Goal: Register for event/course

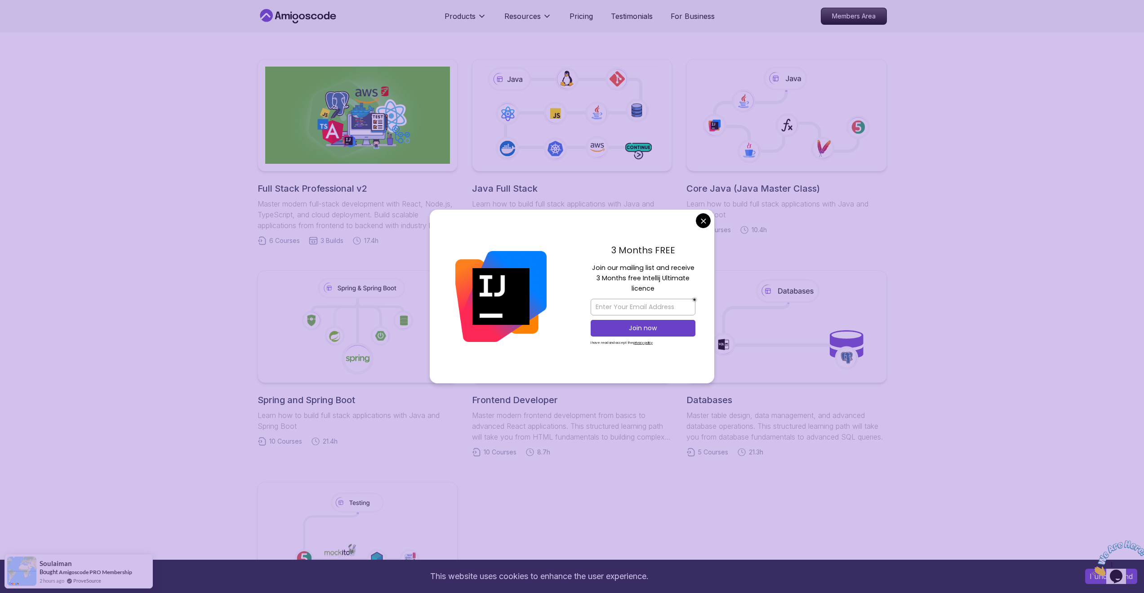
click at [704, 222] on body "This website uses cookies to enhance the user experience. I understand Products…" at bounding box center [572, 481] width 1144 height 1336
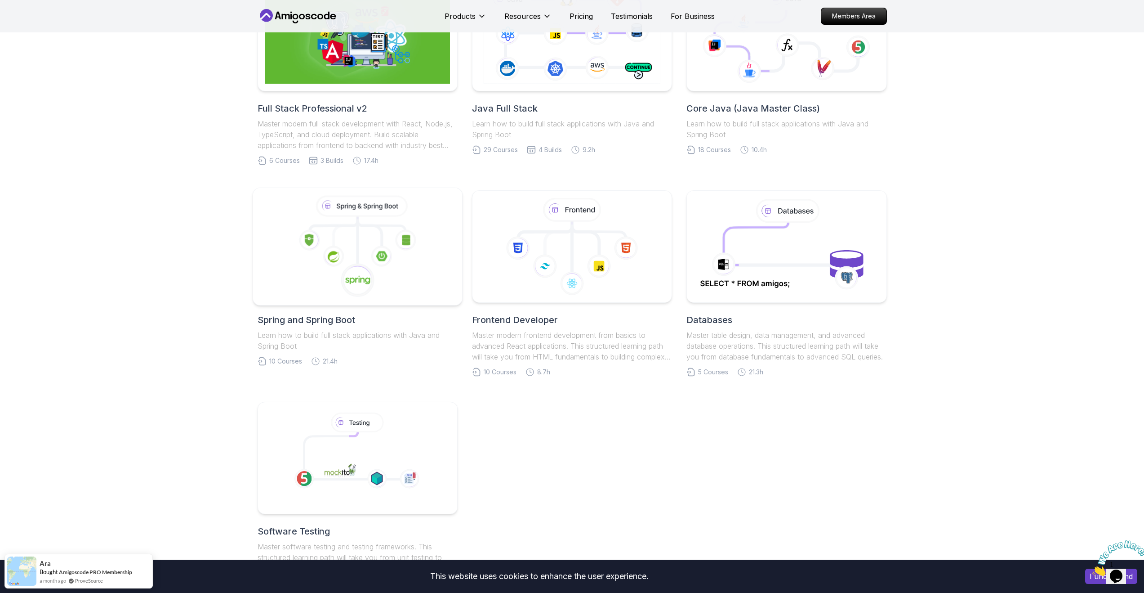
scroll to position [220, 0]
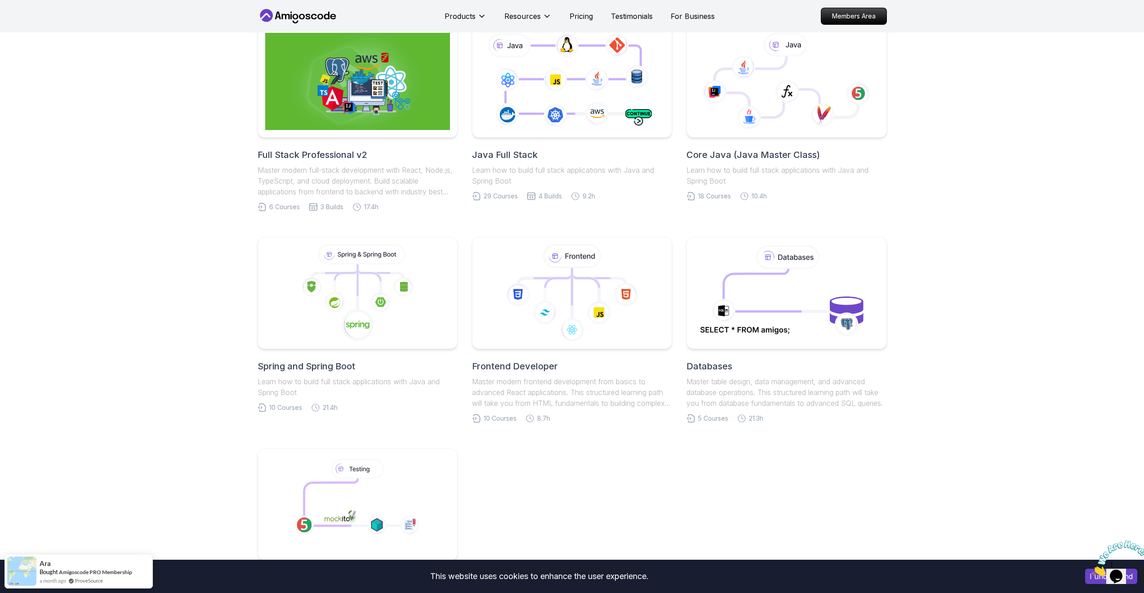
click at [314, 369] on h2 "Spring and Spring Boot" at bounding box center [358, 366] width 200 height 13
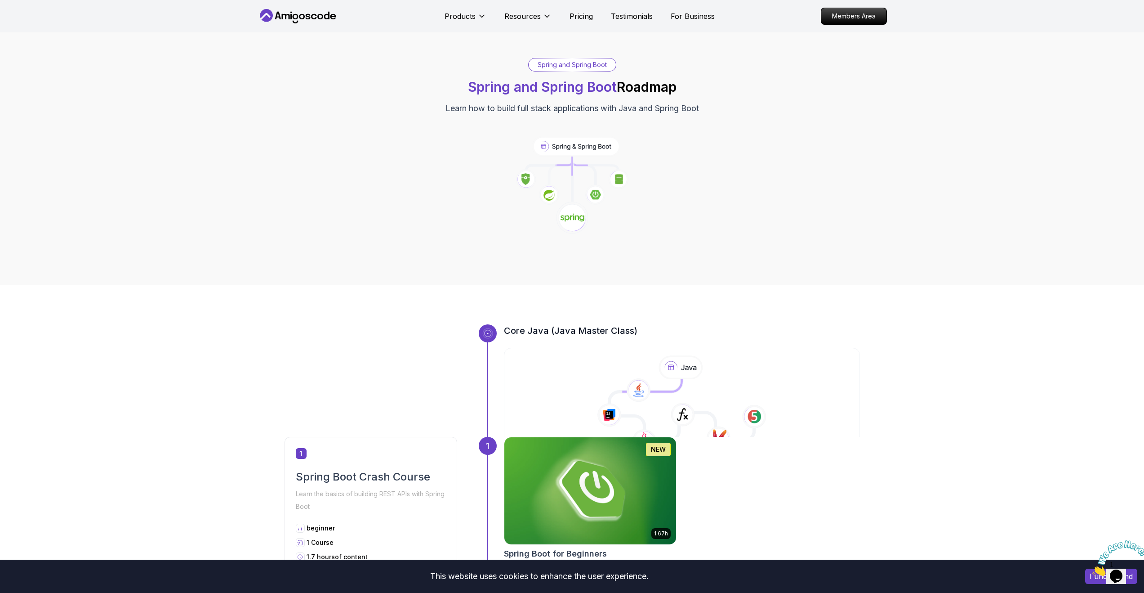
scroll to position [352, 0]
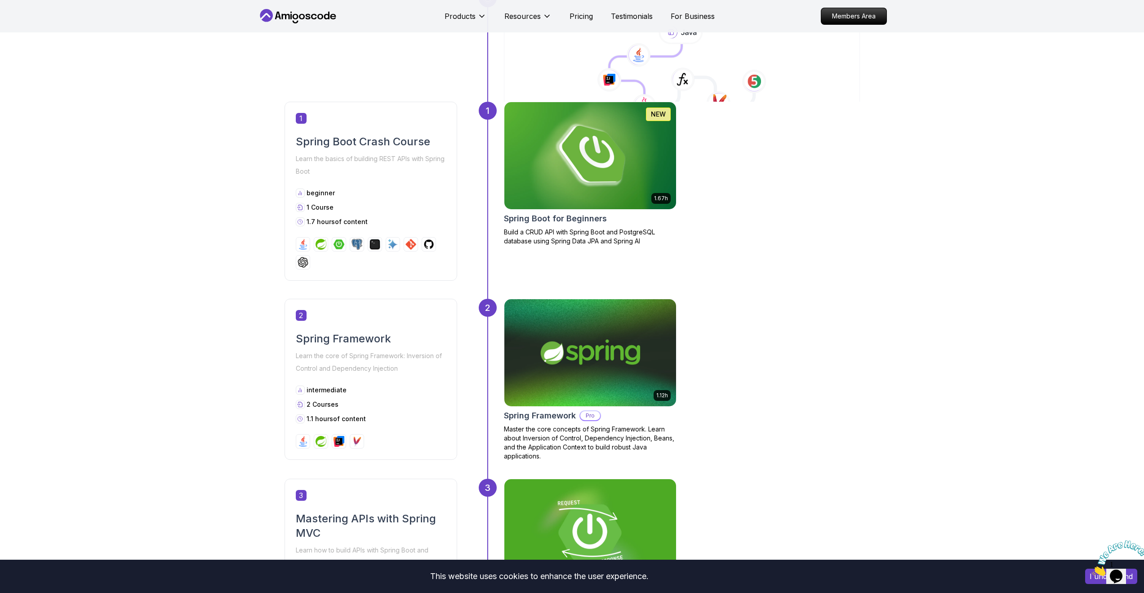
drag, startPoint x: 320, startPoint y: 120, endPoint x: 298, endPoint y: 116, distance: 22.4
click at [319, 120] on div "1" at bounding box center [371, 118] width 150 height 11
click at [296, 116] on span "1" at bounding box center [301, 118] width 11 height 11
click at [308, 182] on div "1 Spring Boot Crash Course Learn the basics of building REST APIs with Spring B…" at bounding box center [371, 191] width 173 height 179
click at [308, 196] on p "beginner" at bounding box center [321, 192] width 28 height 9
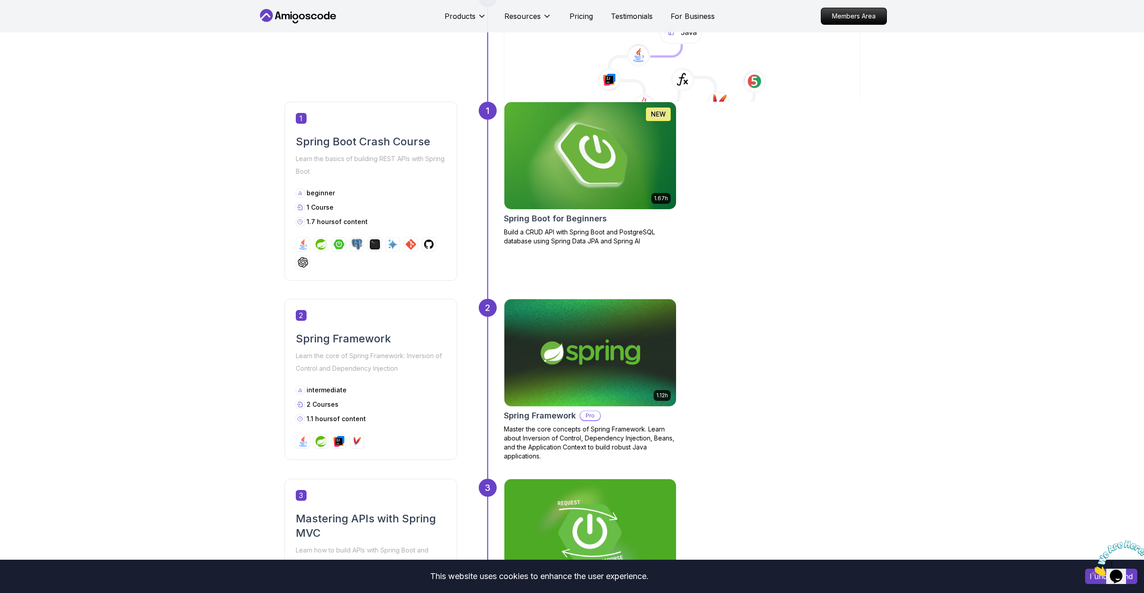
click at [573, 214] on h2 "Spring Boot for Beginners" at bounding box center [555, 218] width 103 height 13
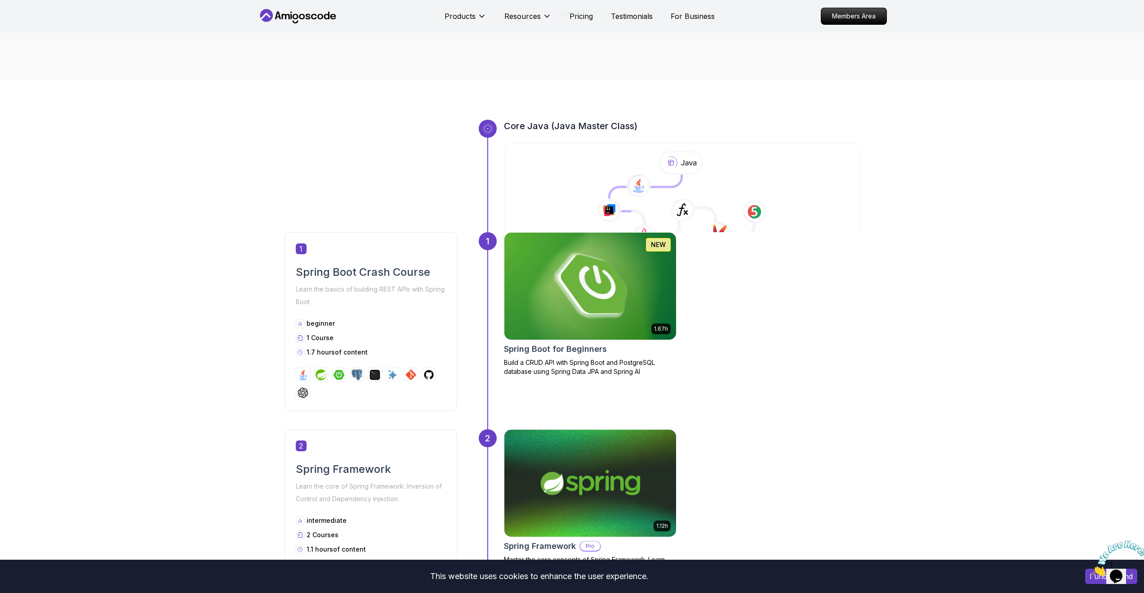
scroll to position [176, 0]
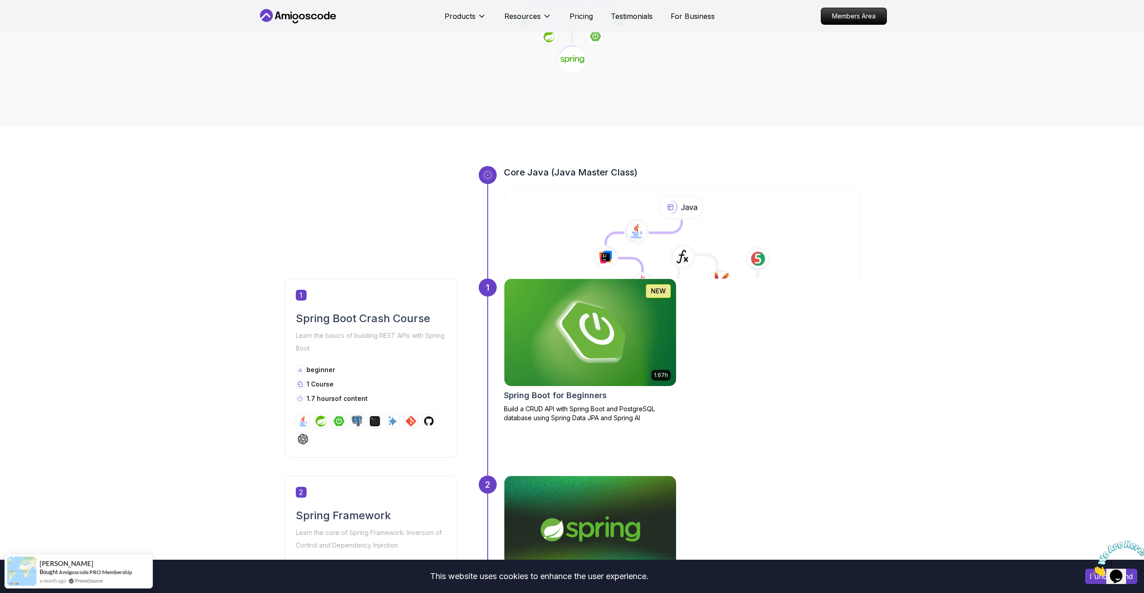
click at [591, 208] on icon at bounding box center [682, 246] width 358 height 103
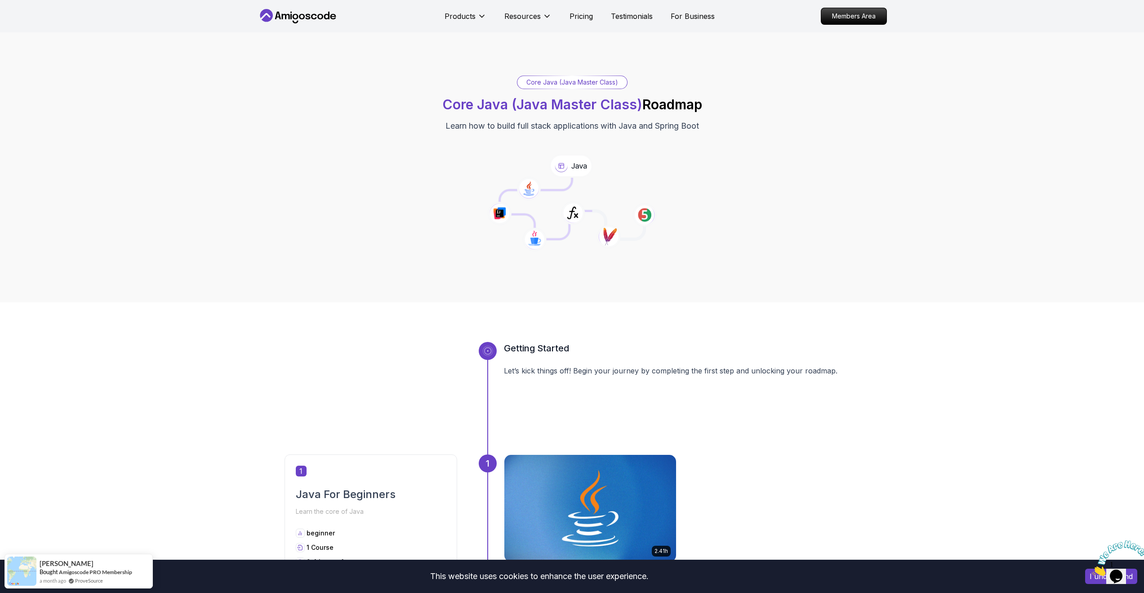
scroll to position [236, 0]
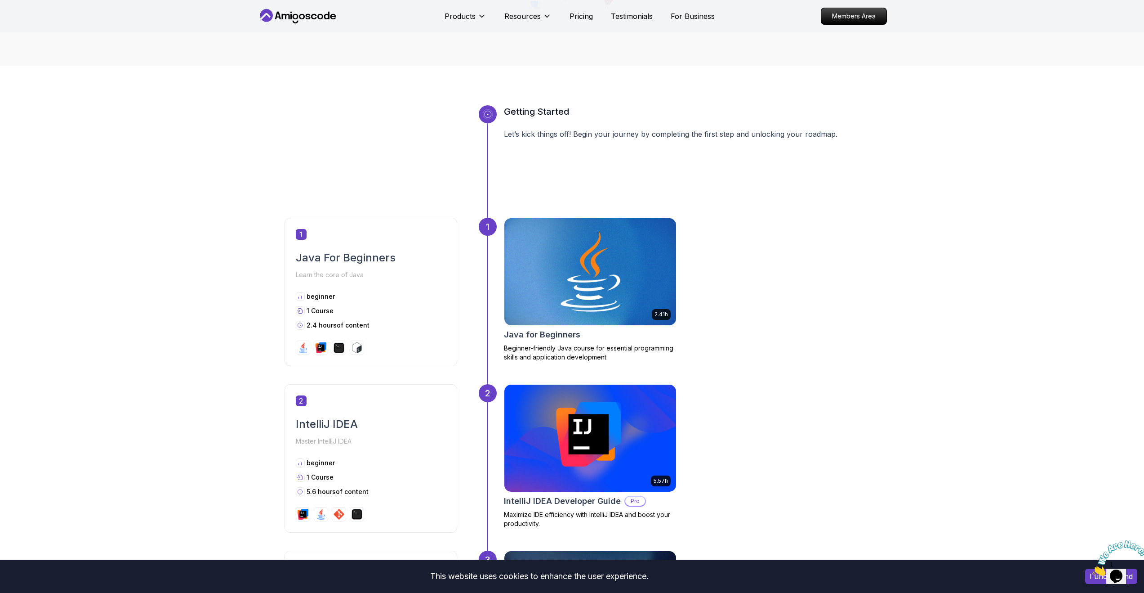
click at [607, 315] on img at bounding box center [590, 271] width 180 height 112
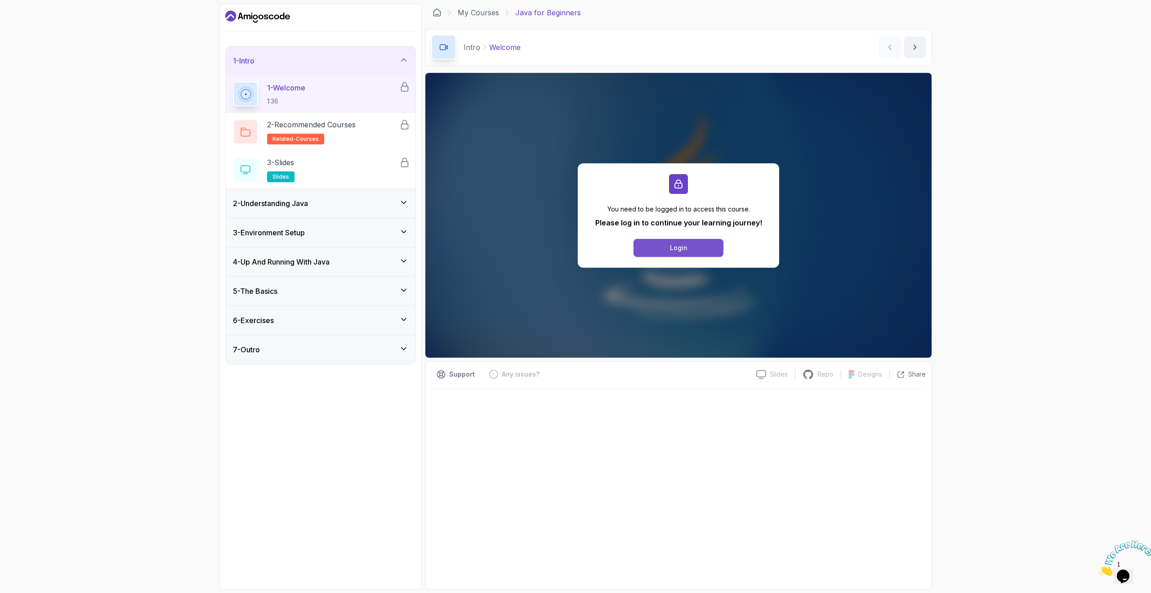
click at [652, 252] on button "Login" at bounding box center [678, 248] width 90 height 18
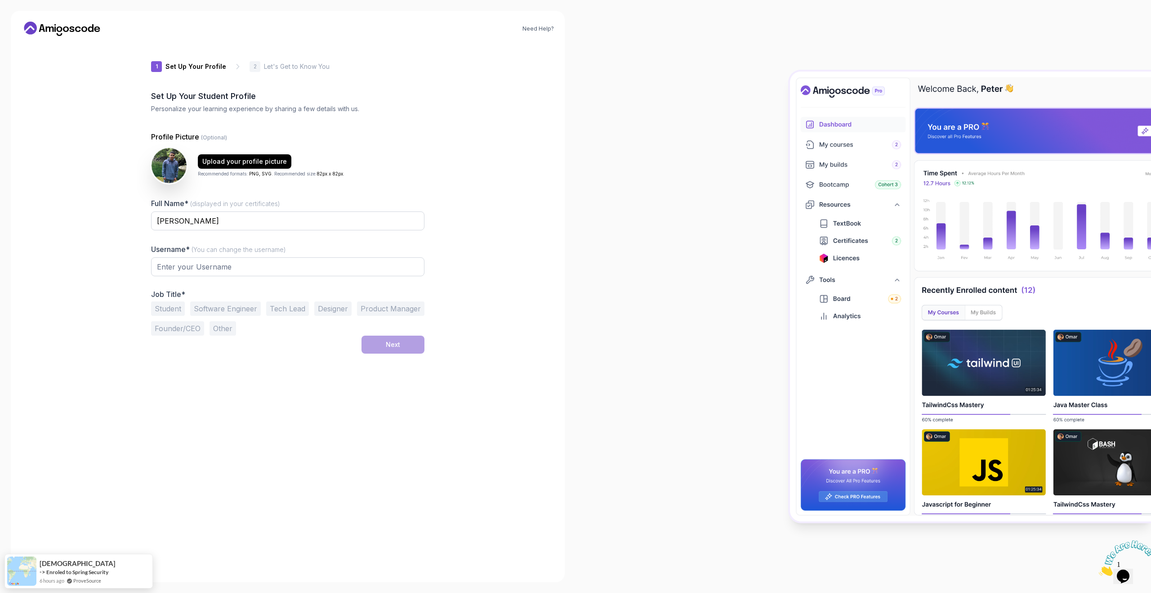
type input "charmingbison57648"
click at [206, 306] on button "Software Engineer" at bounding box center [225, 308] width 71 height 14
click at [175, 313] on button "Student" at bounding box center [168, 308] width 34 height 14
click at [244, 314] on button "Software Engineer" at bounding box center [225, 308] width 71 height 14
click at [373, 352] on button "Next" at bounding box center [392, 344] width 63 height 18
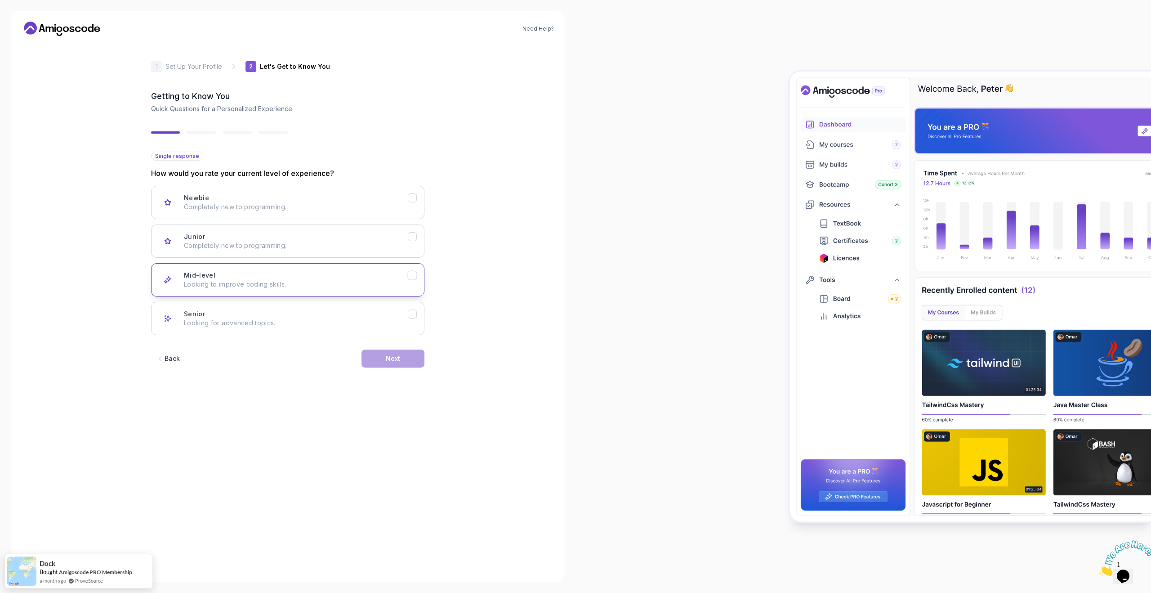
click at [305, 283] on p "Looking to improve coding skills." at bounding box center [296, 284] width 224 height 9
click at [392, 359] on div "Next" at bounding box center [393, 358] width 14 height 9
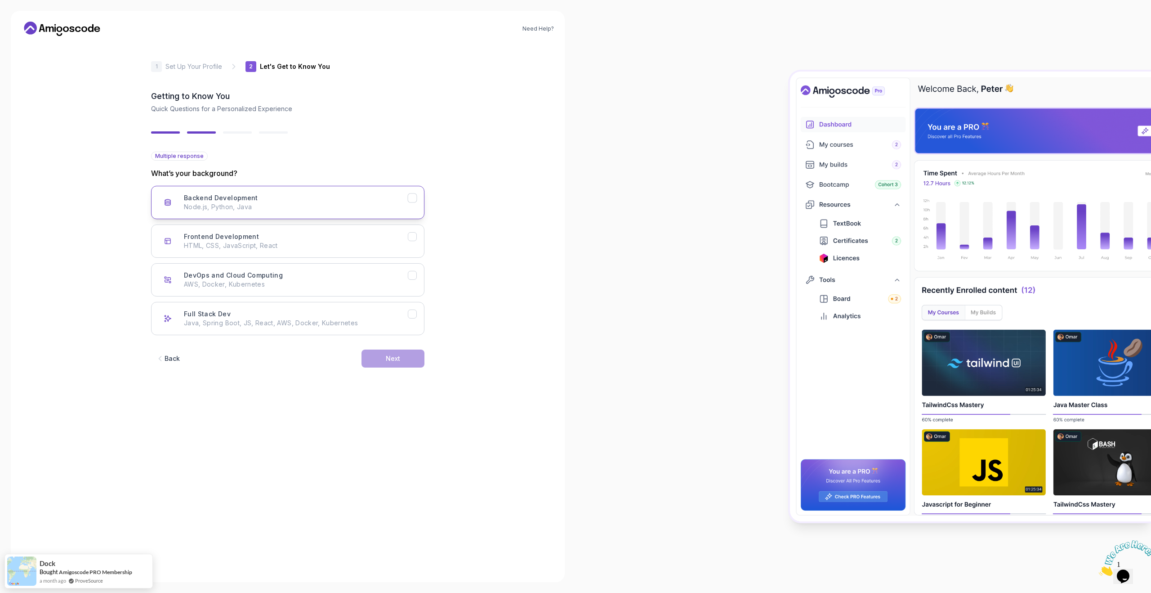
click at [331, 205] on p "Node.js, Python, Java" at bounding box center [296, 206] width 224 height 9
click at [378, 296] on div "Backend Development Node.js, Python, Java Frontend Development HTML, CSS, JavaS…" at bounding box center [287, 260] width 273 height 149
click at [377, 279] on div "DevOps and Cloud Computing AWS, Docker, Kubernetes" at bounding box center [296, 280] width 224 height 18
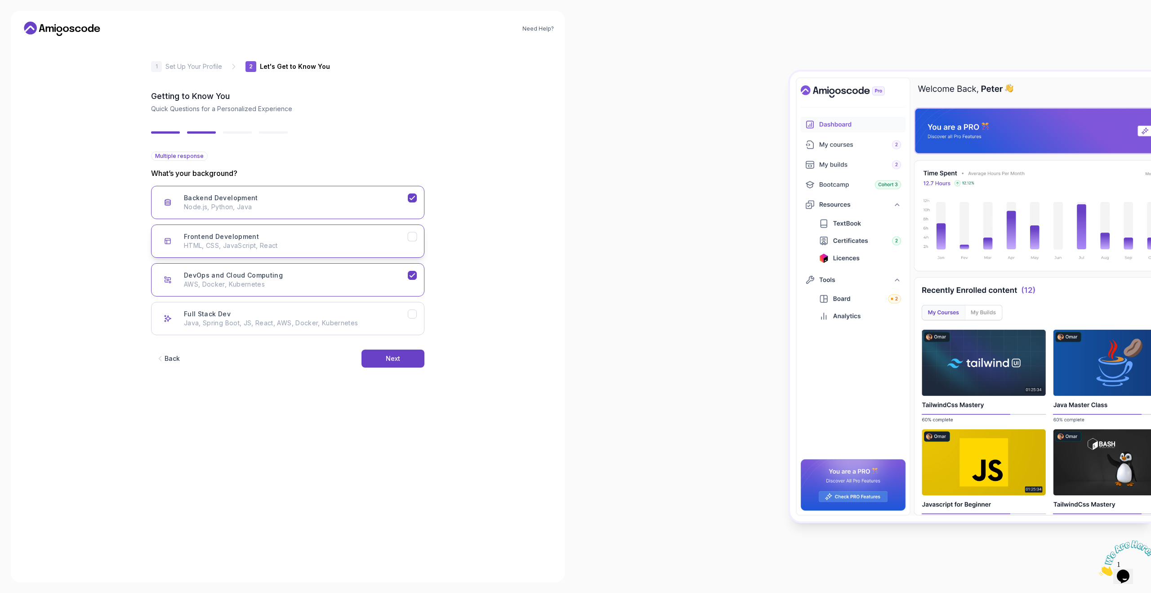
click at [378, 256] on button "Frontend Development HTML, CSS, JavaScript, React" at bounding box center [287, 240] width 273 height 33
click at [403, 354] on button "Next" at bounding box center [392, 358] width 63 height 18
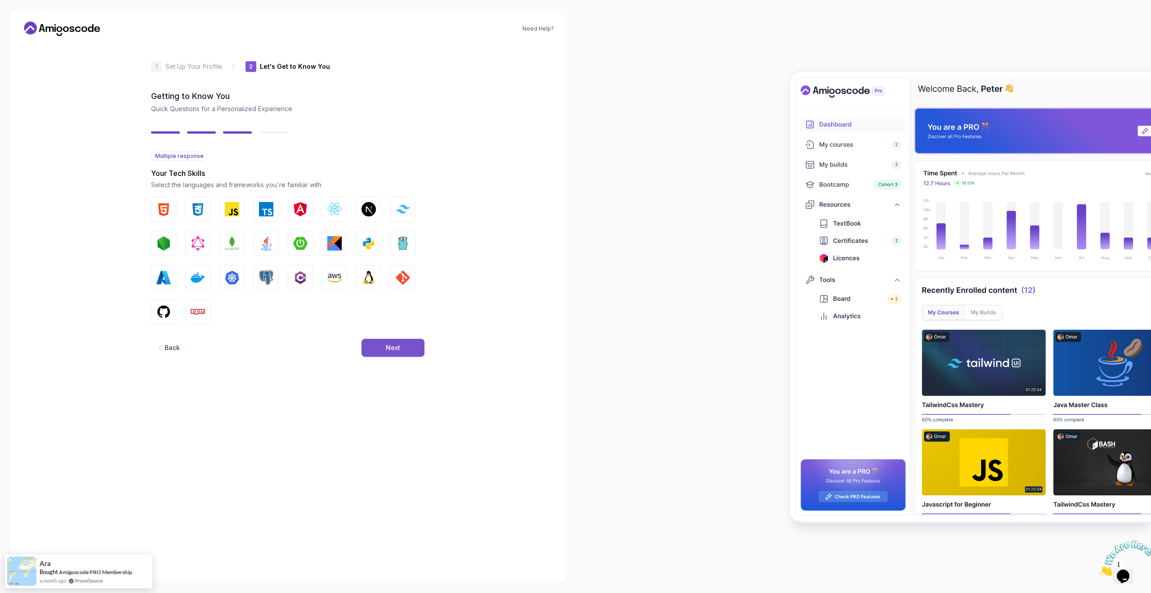
click at [382, 348] on button "Next" at bounding box center [392, 348] width 63 height 18
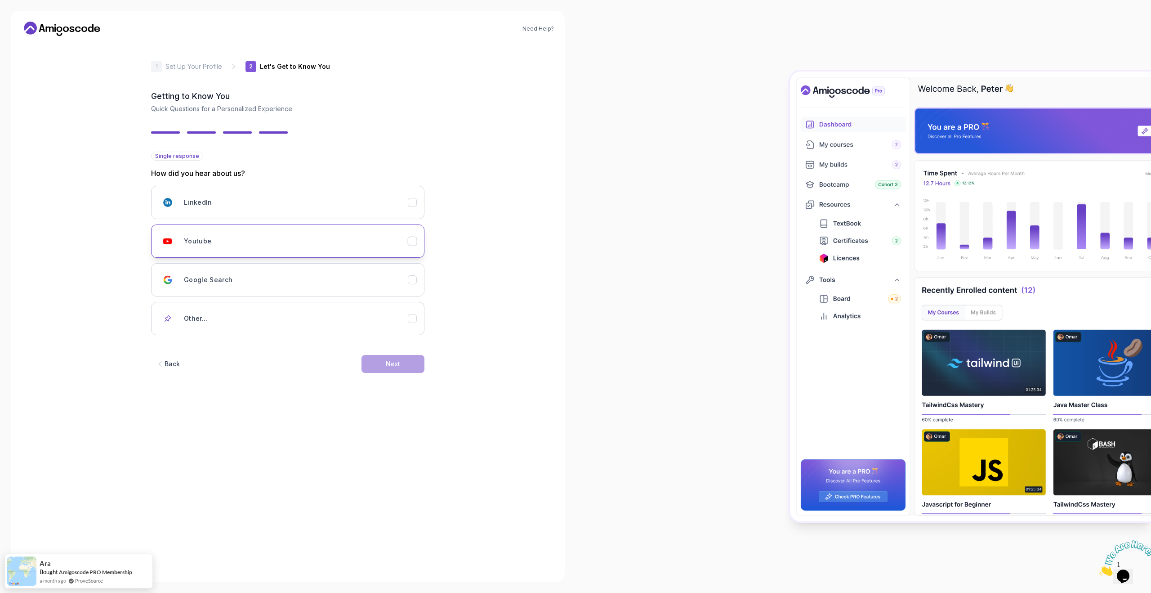
click at [366, 241] on div "Youtube" at bounding box center [296, 241] width 224 height 18
click at [401, 359] on button "Next" at bounding box center [392, 364] width 63 height 18
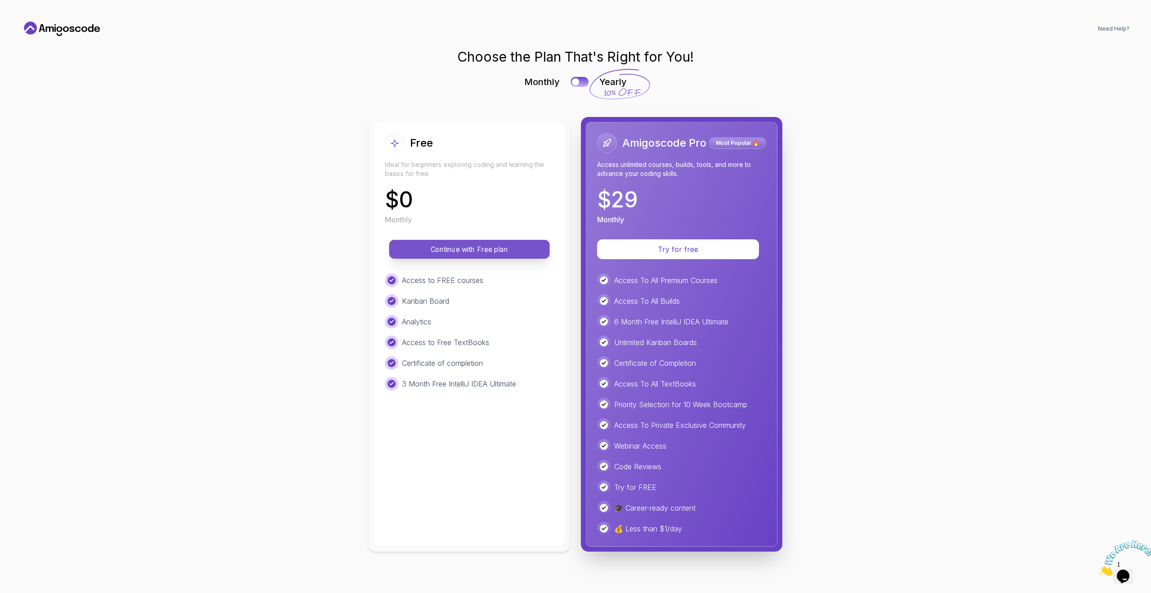
click at [437, 252] on p "Continue with Free plan" at bounding box center [469, 249] width 140 height 10
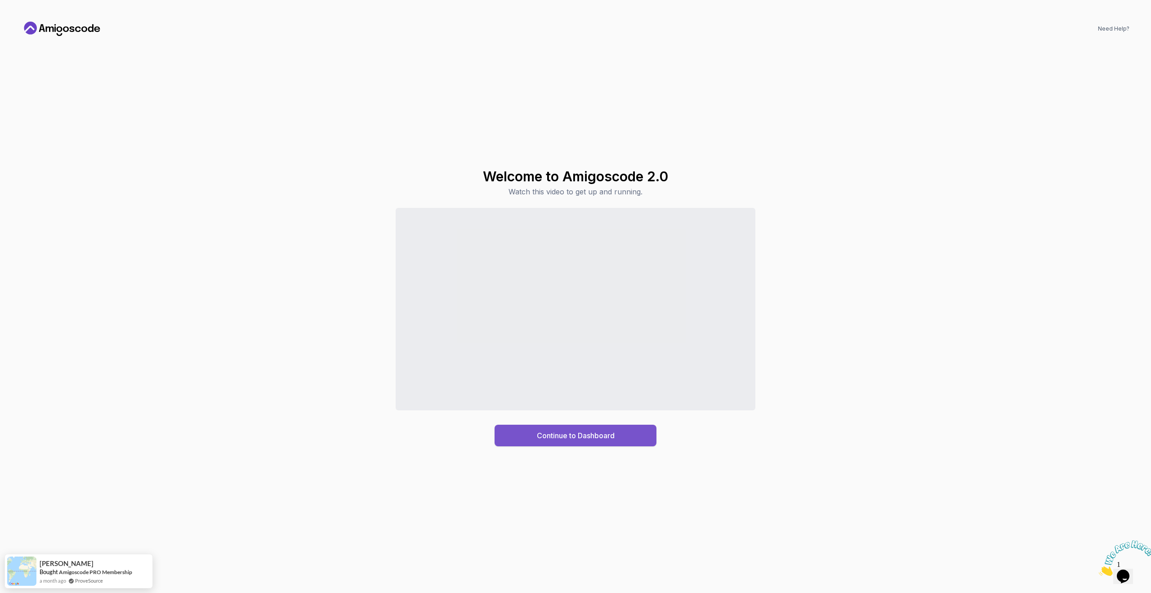
click at [589, 438] on div "Continue to Dashboard" at bounding box center [576, 435] width 78 height 11
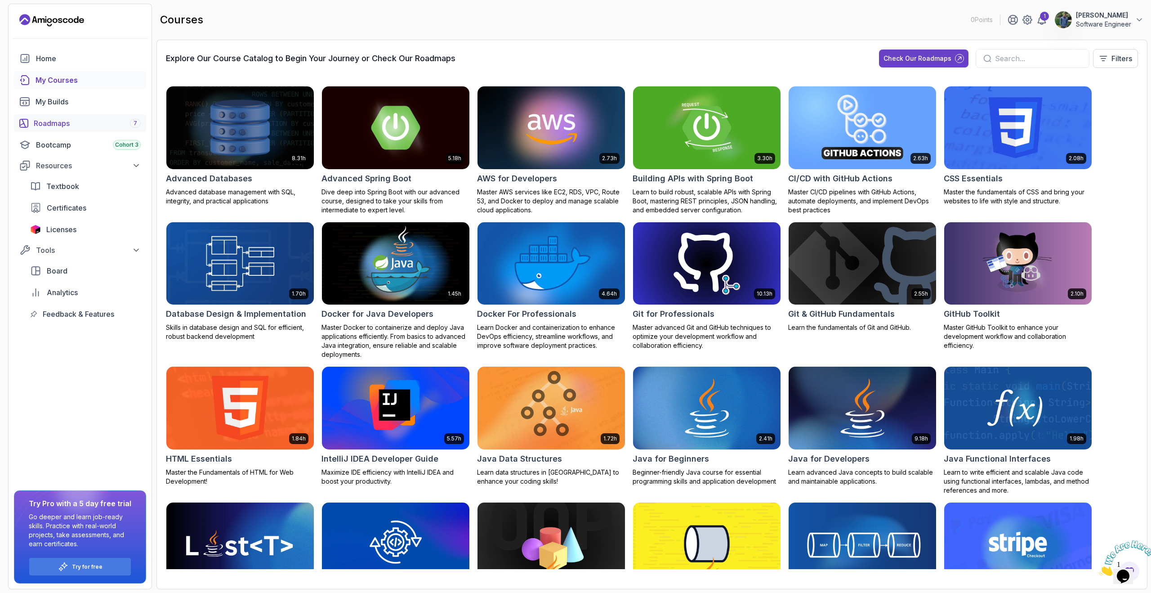
click at [52, 121] on div "Roadmaps 7" at bounding box center [87, 123] width 107 height 11
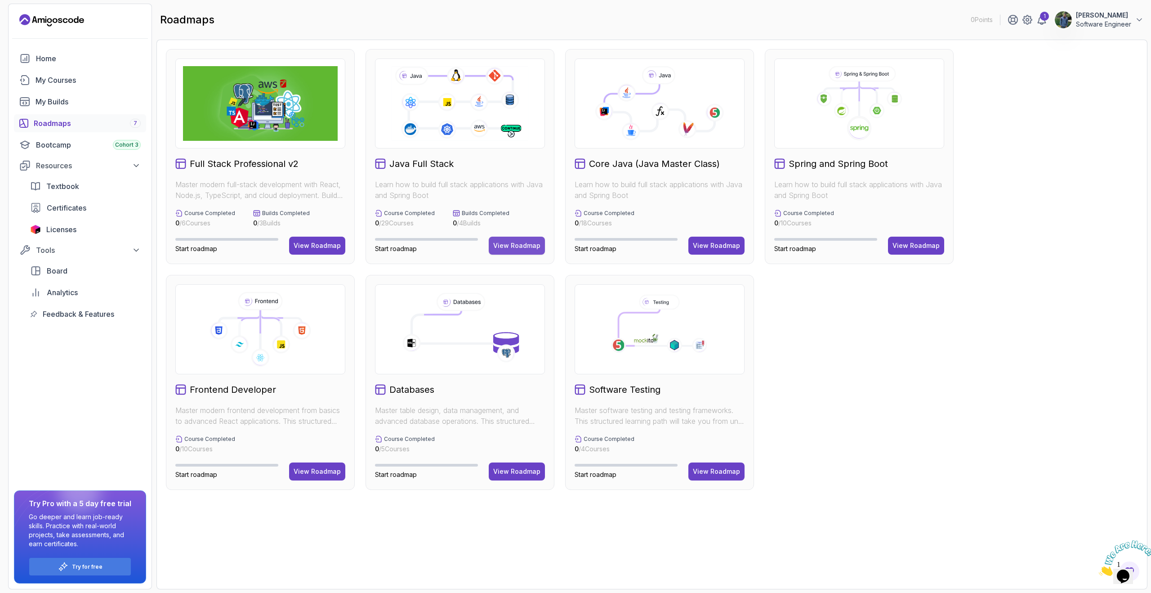
click at [495, 243] on div "View Roadmap" at bounding box center [516, 245] width 47 height 9
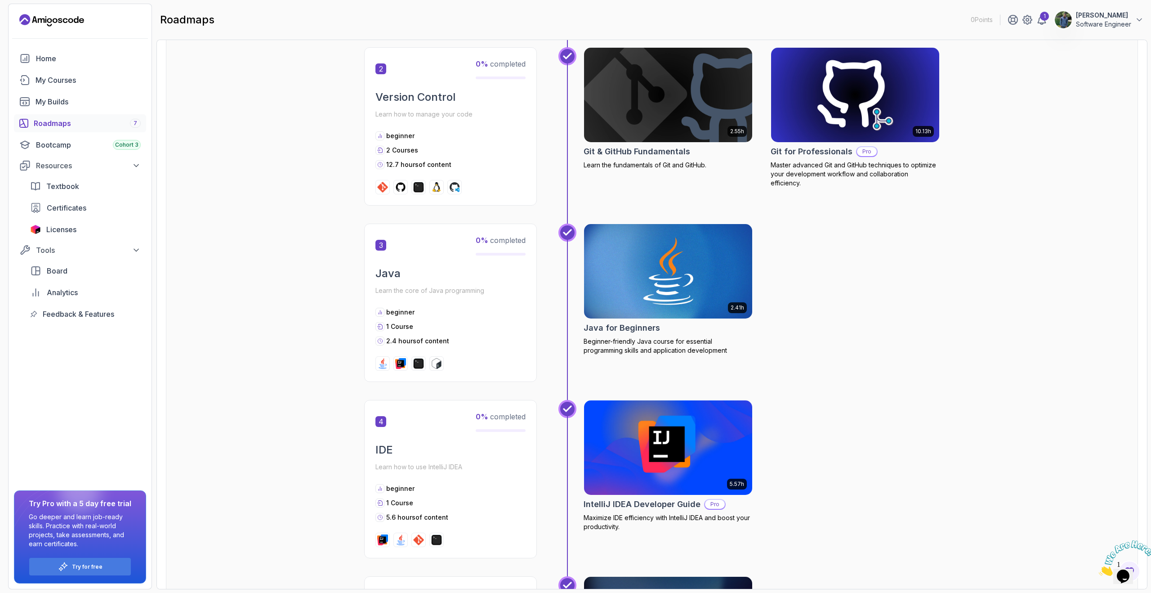
scroll to position [786, 0]
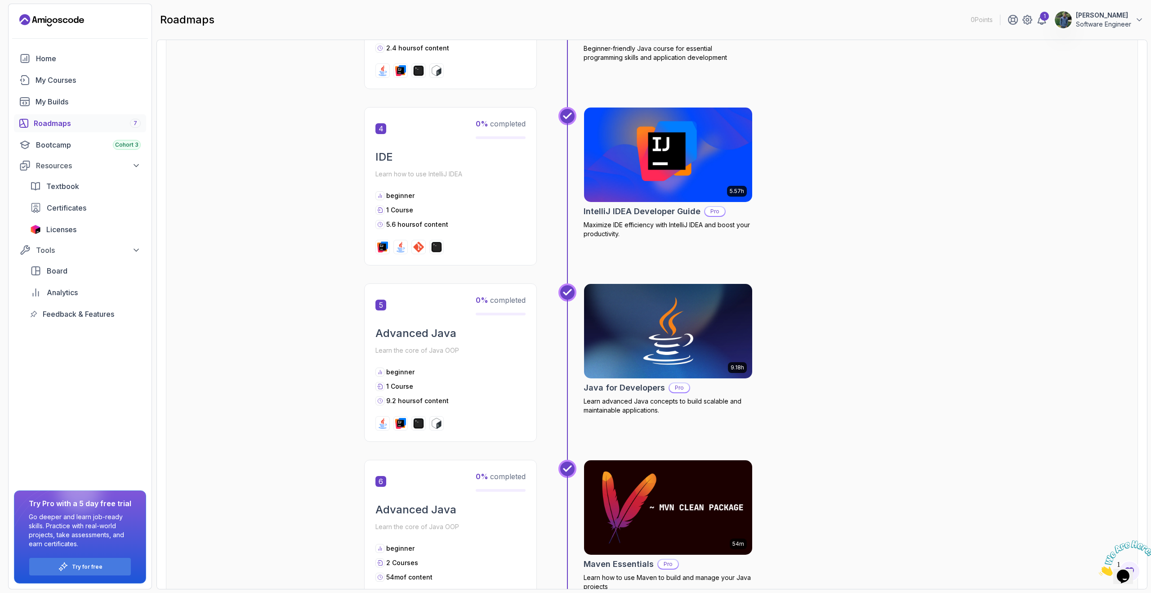
click at [715, 212] on p "Pro" at bounding box center [715, 211] width 20 height 9
